Goal: Task Accomplishment & Management: Complete application form

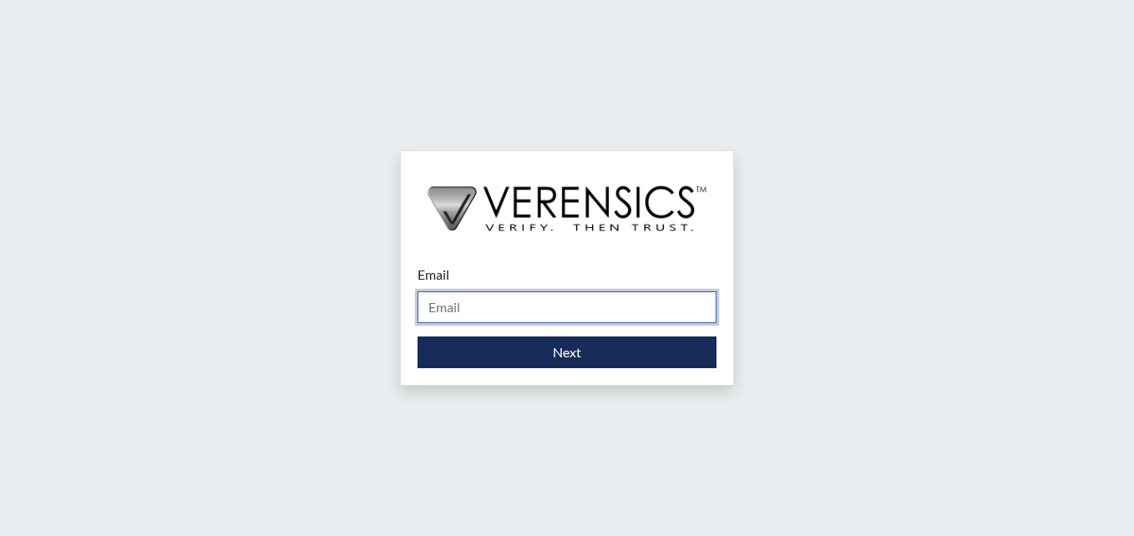
click at [503, 303] on input "Email" at bounding box center [567, 307] width 299 height 32
type input "[PERSON_NAME][EMAIL_ADDRESS][PERSON_NAME][DOMAIN_NAME]"
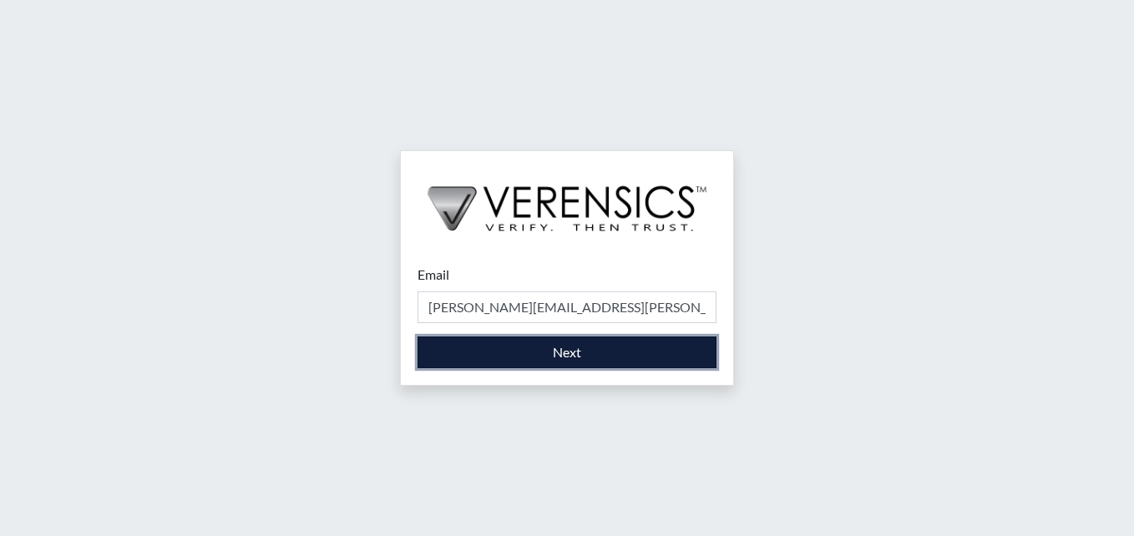
click at [443, 344] on button "Next" at bounding box center [567, 353] width 299 height 32
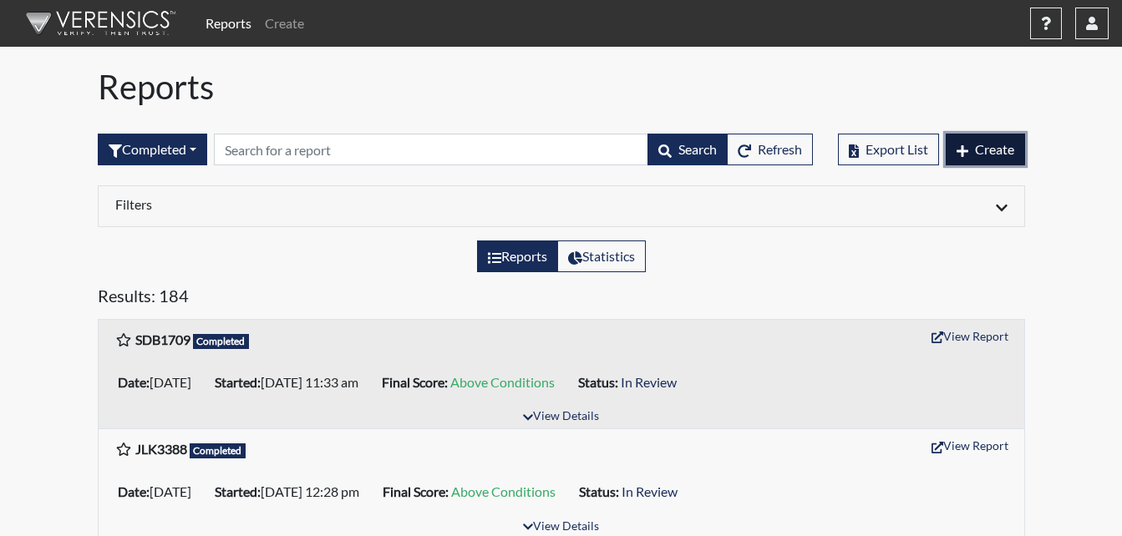
click at [1005, 153] on span "Create" at bounding box center [994, 149] width 39 height 16
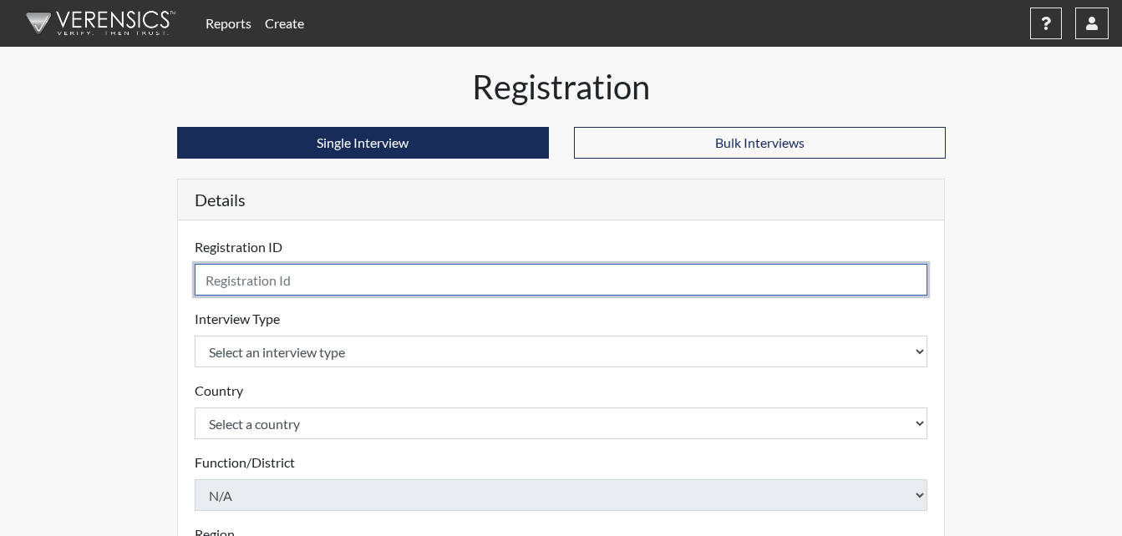
click at [241, 273] on input "text" at bounding box center [561, 280] width 733 height 32
type input "0"
type input "stt0818"
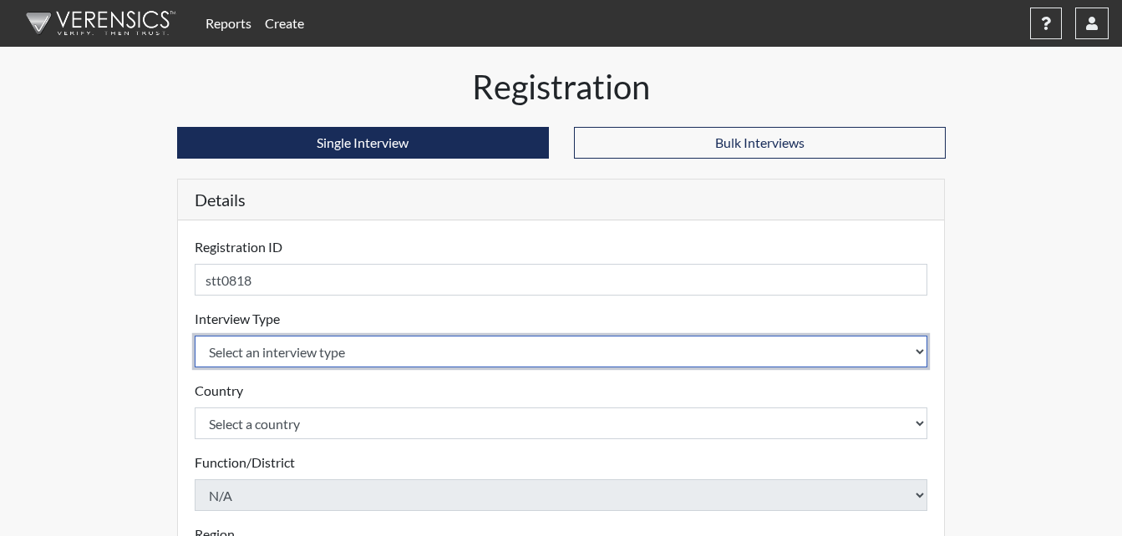
click at [312, 352] on select "Select an interview type Corrections Pre-Employment" at bounding box center [561, 352] width 733 height 32
select select "ff733e93-e1bf-11ea-9c9f-0eff0cf7eb8f"
click at [195, 336] on select "Select an interview type Corrections Pre-Employment" at bounding box center [561, 352] width 733 height 32
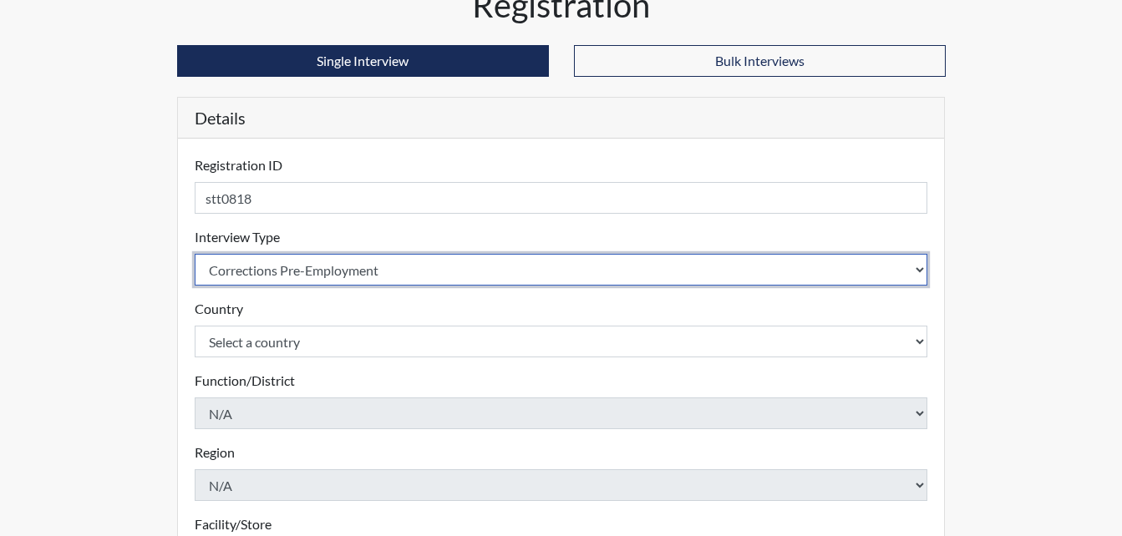
scroll to position [84, 0]
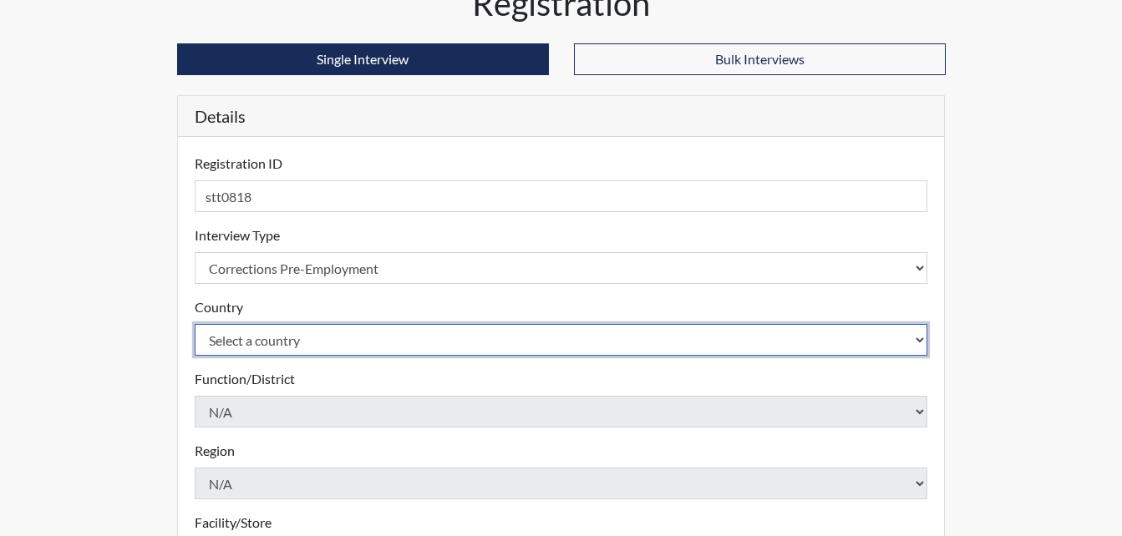
click at [245, 344] on select "Select a country [GEOGRAPHIC_DATA] [GEOGRAPHIC_DATA]" at bounding box center [561, 340] width 733 height 32
select select "united-states-of-[GEOGRAPHIC_DATA]"
click at [195, 324] on select "Select a country [GEOGRAPHIC_DATA] [GEOGRAPHIC_DATA]" at bounding box center [561, 340] width 733 height 32
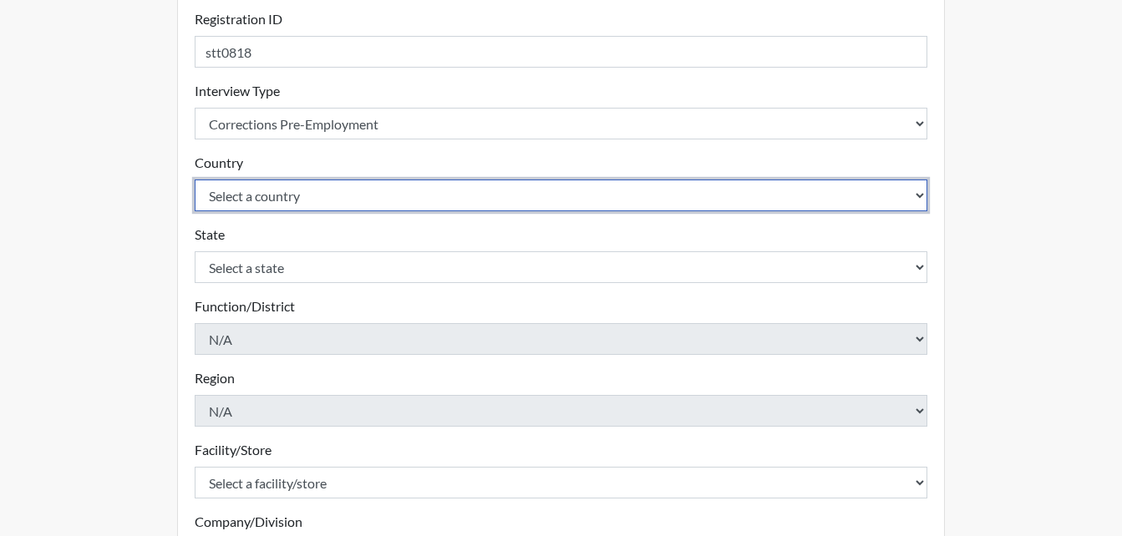
scroll to position [251, 0]
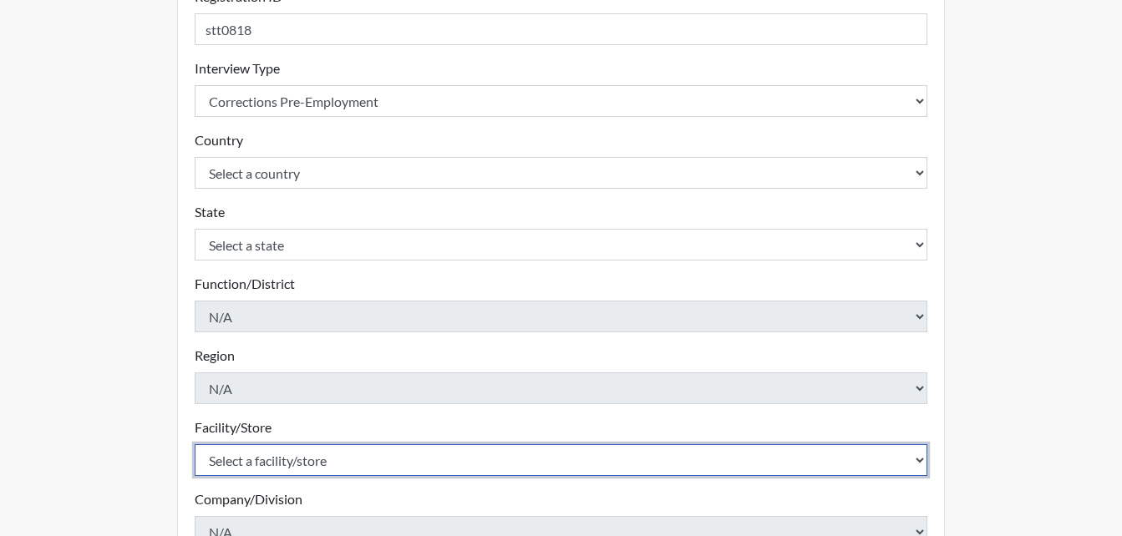
click at [259, 473] on select "Select a facility/store [PERSON_NAME] Unit Metro Re-Entry Facility Metro TC" at bounding box center [561, 460] width 733 height 32
select select "226f3449-6468-4bad-86c2-dd5091f02e51"
click at [195, 444] on select "Select a facility/store [PERSON_NAME] Unit Metro Re-Entry Facility Metro TC" at bounding box center [561, 460] width 733 height 32
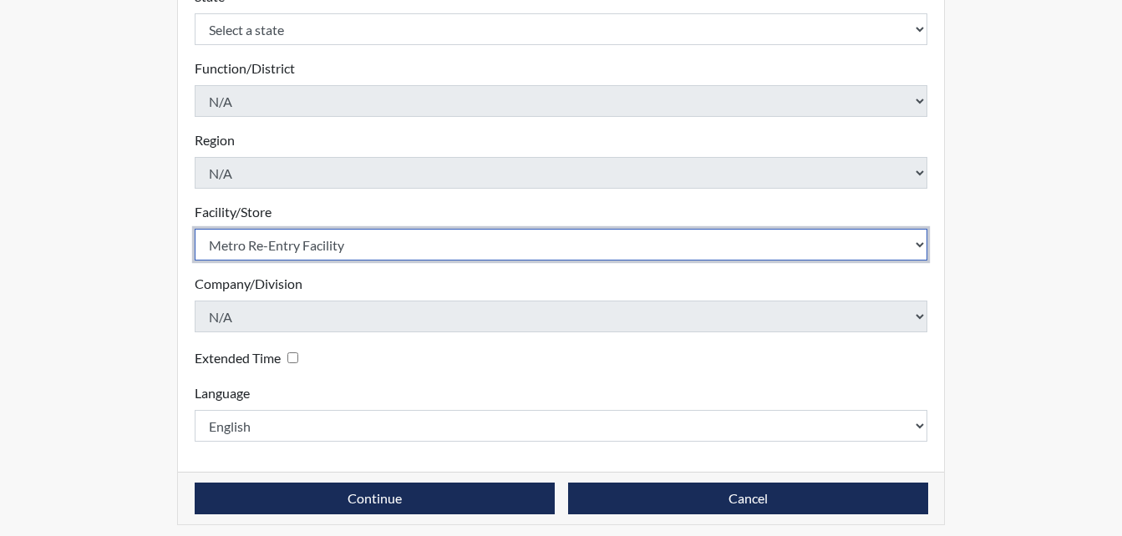
scroll to position [475, 0]
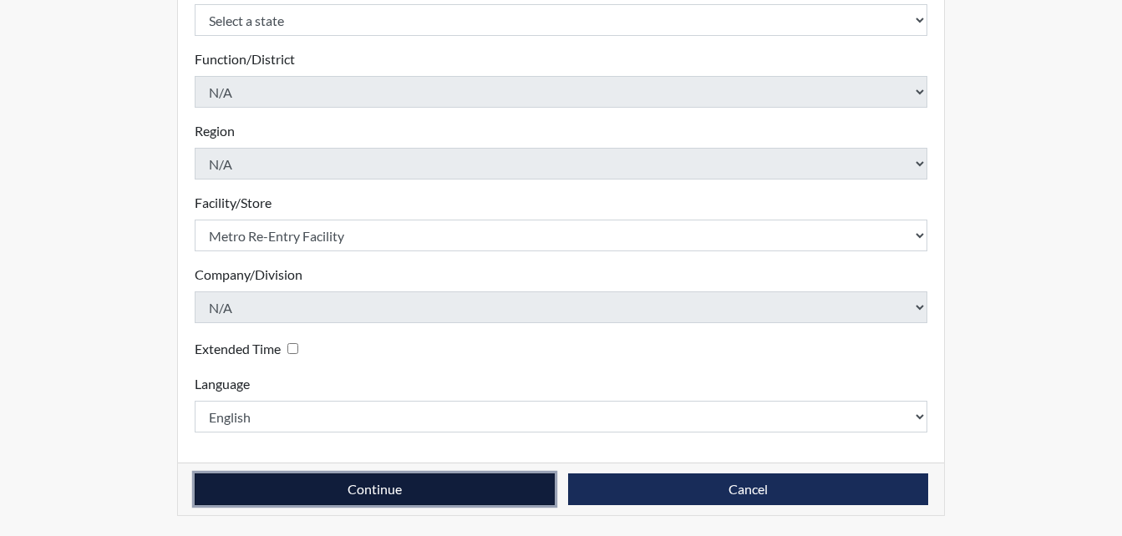
click at [297, 478] on button "Continue" at bounding box center [375, 490] width 360 height 32
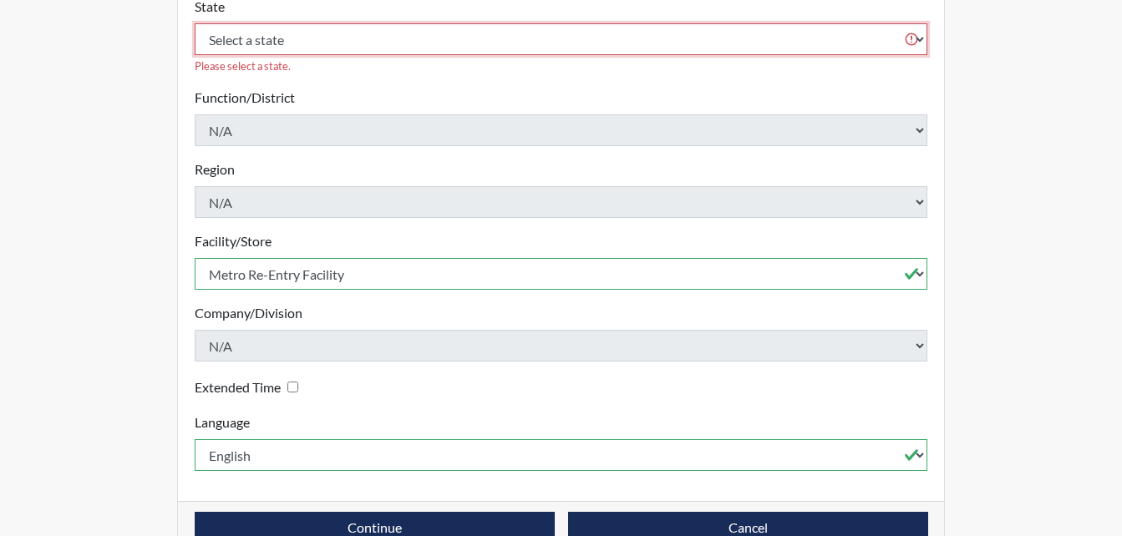
click at [447, 23] on select "Select a state [US_STATE] [US_STATE] [US_STATE] [US_STATE] [US_STATE] [US_STATE…" at bounding box center [561, 39] width 733 height 32
select select "GA"
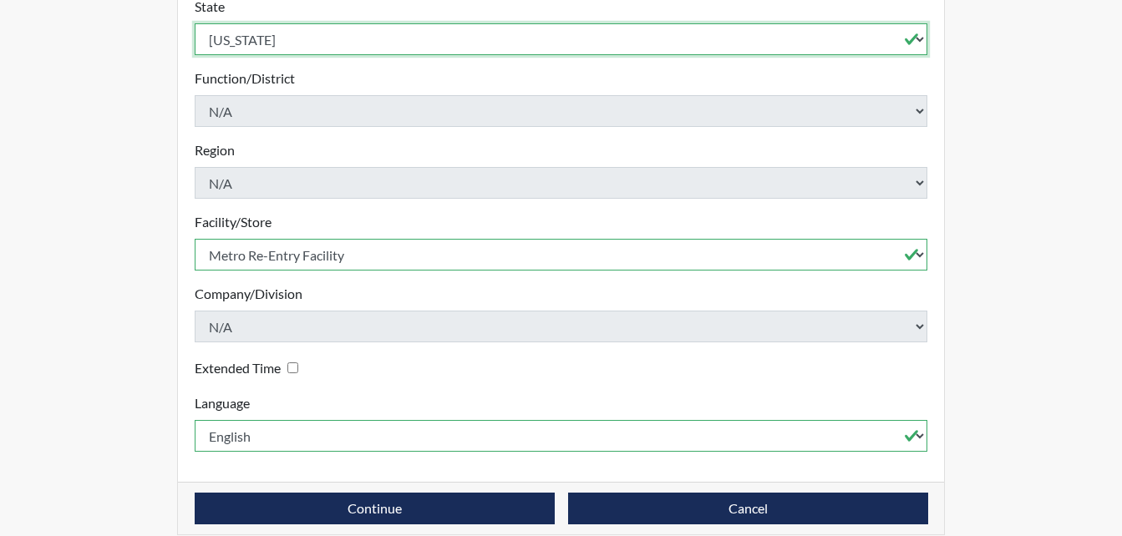
click at [195, 23] on select "Select a state [US_STATE] [US_STATE] [US_STATE] [US_STATE] [US_STATE] [US_STATE…" at bounding box center [561, 39] width 733 height 32
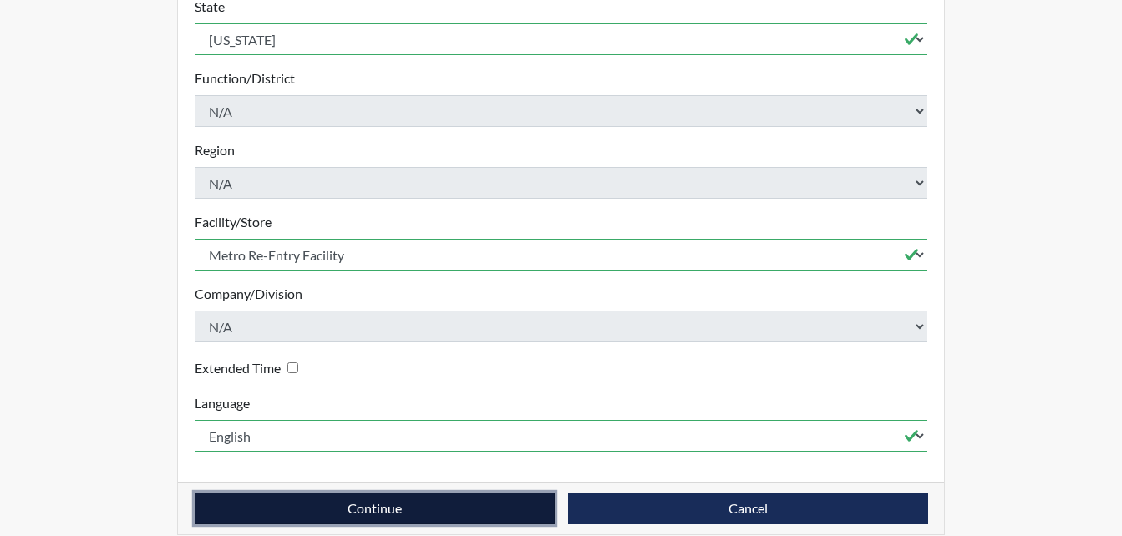
click at [356, 493] on button "Continue" at bounding box center [375, 509] width 360 height 32
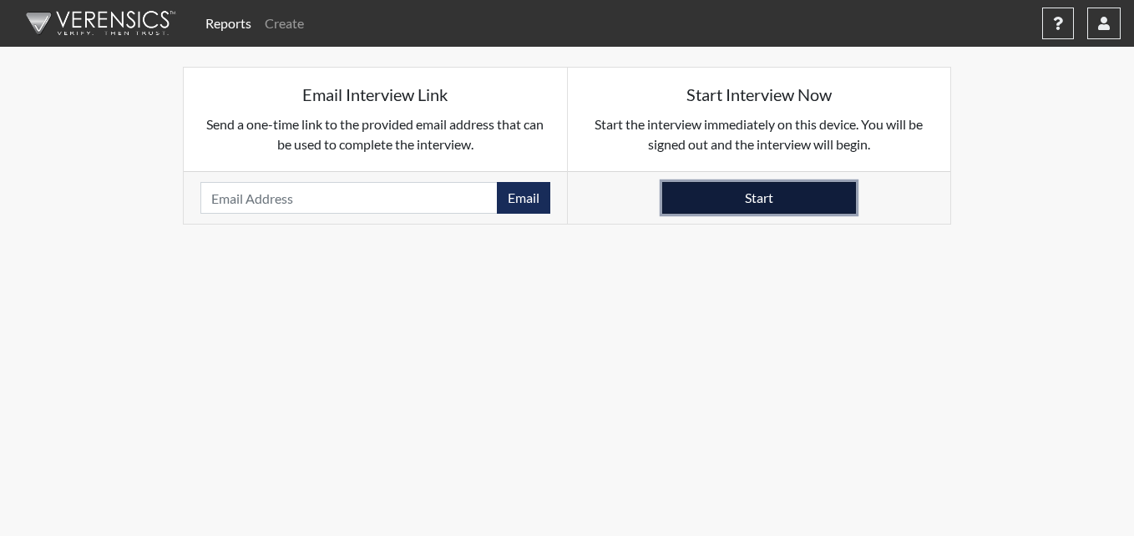
click at [828, 196] on button "Start" at bounding box center [759, 198] width 194 height 32
